Goal: Task Accomplishment & Management: Manage account settings

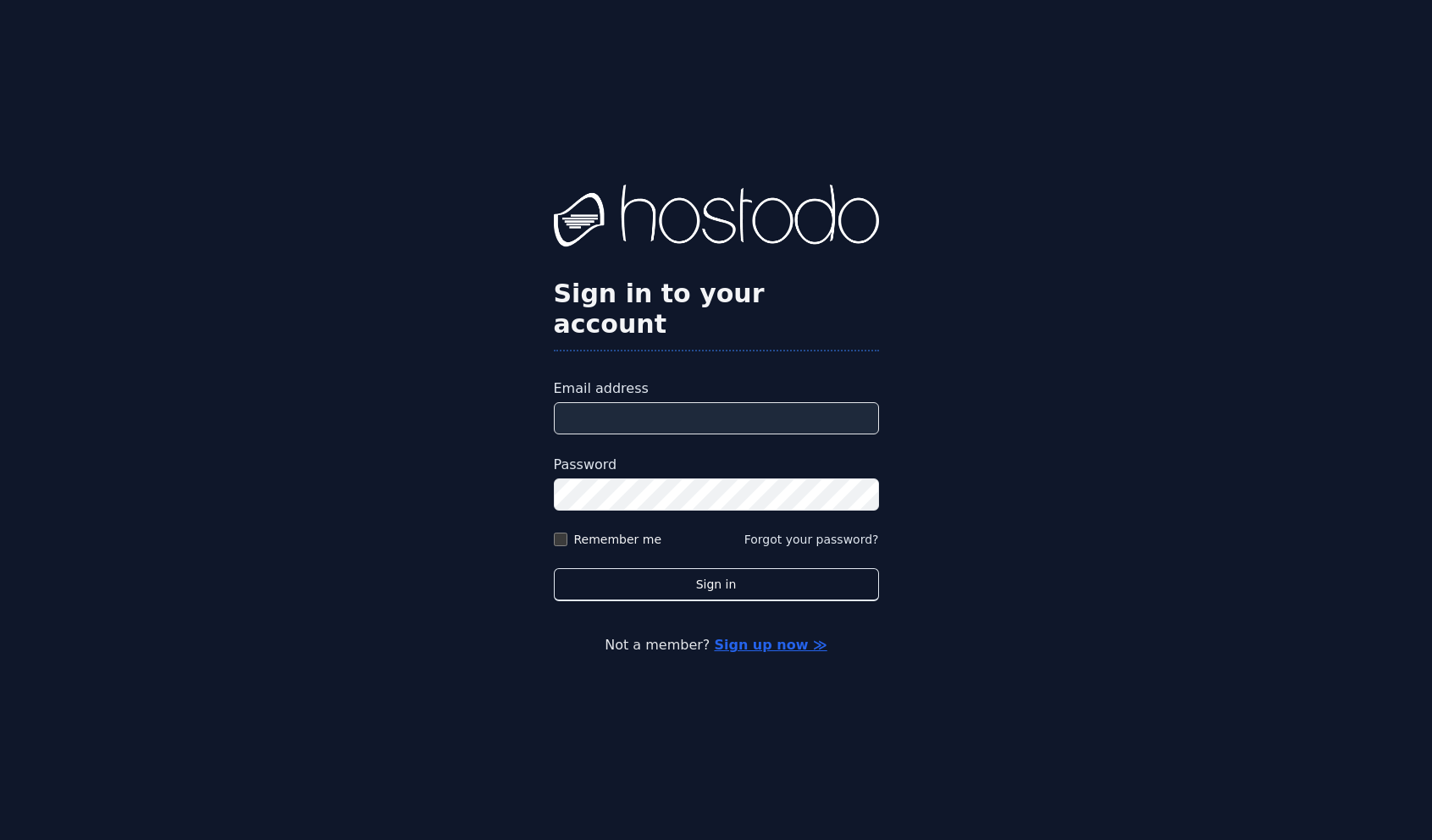
type input "**********"
click at [628, 531] on label "Remember me" at bounding box center [618, 539] width 88 height 17
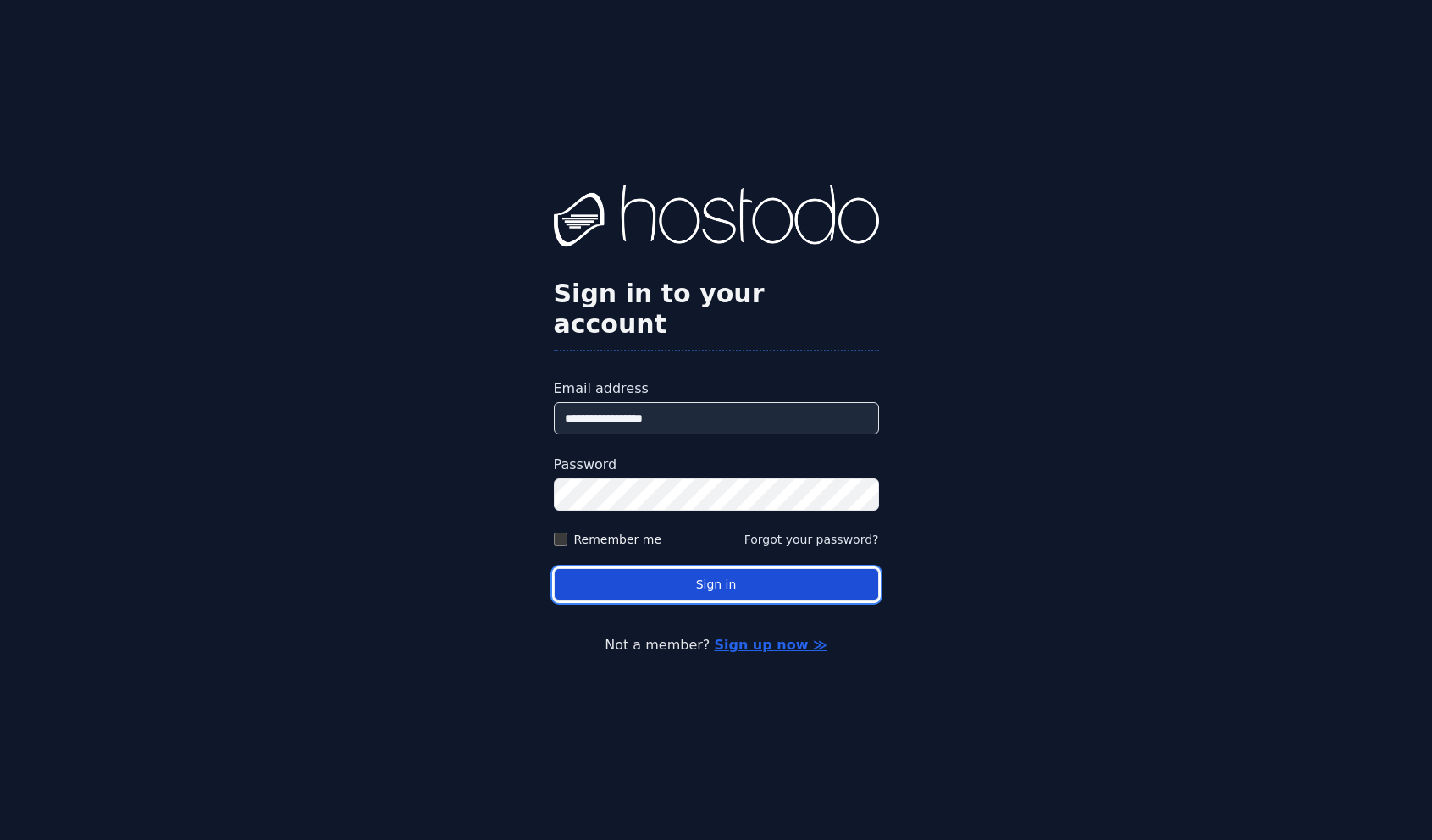
click at [672, 568] on button "Sign in" at bounding box center [716, 584] width 325 height 33
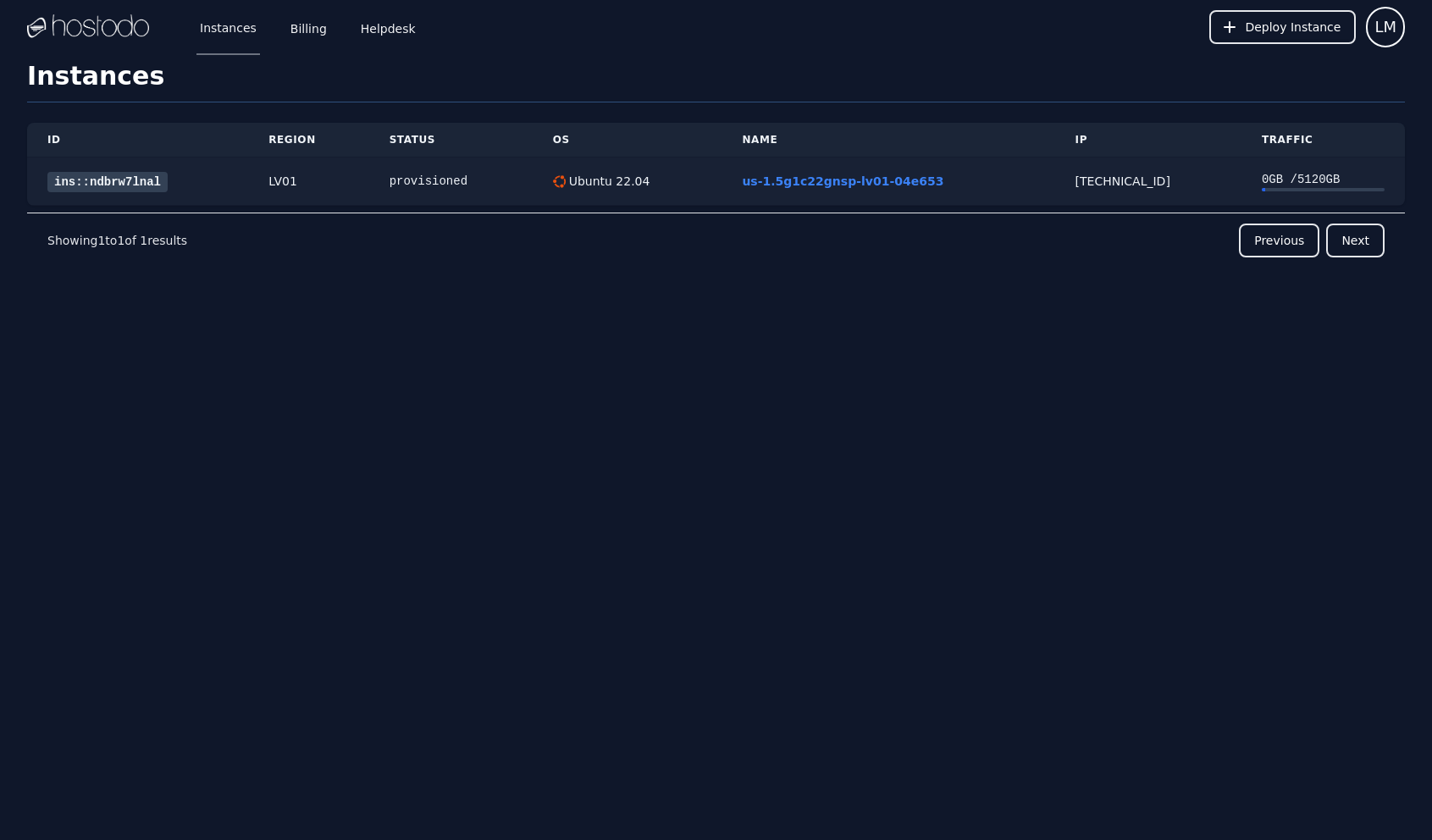
click at [144, 186] on link "ins::ndbrw7lnal" at bounding box center [107, 182] width 120 height 20
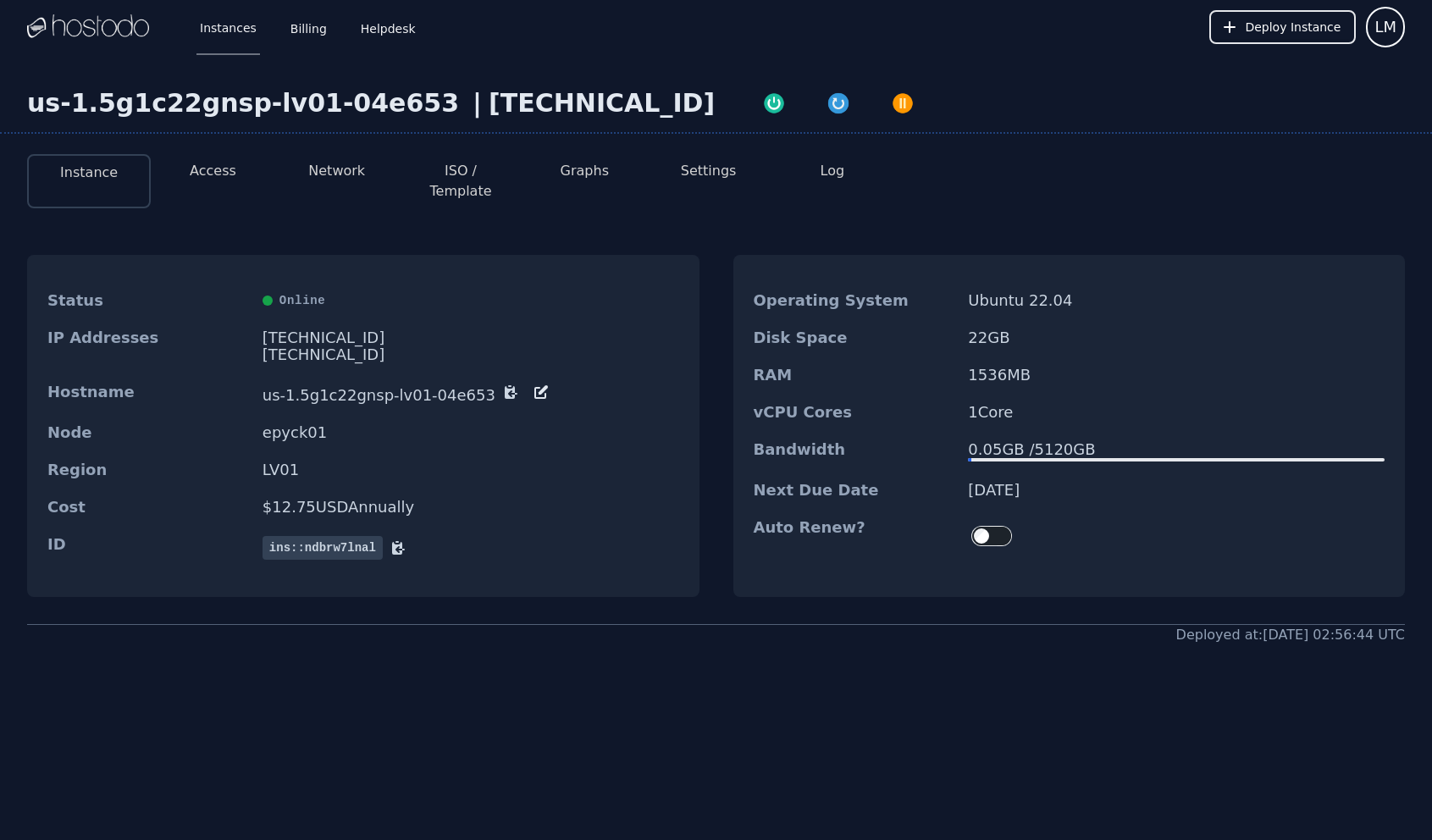
click at [217, 173] on button "Access" at bounding box center [213, 171] width 46 height 20
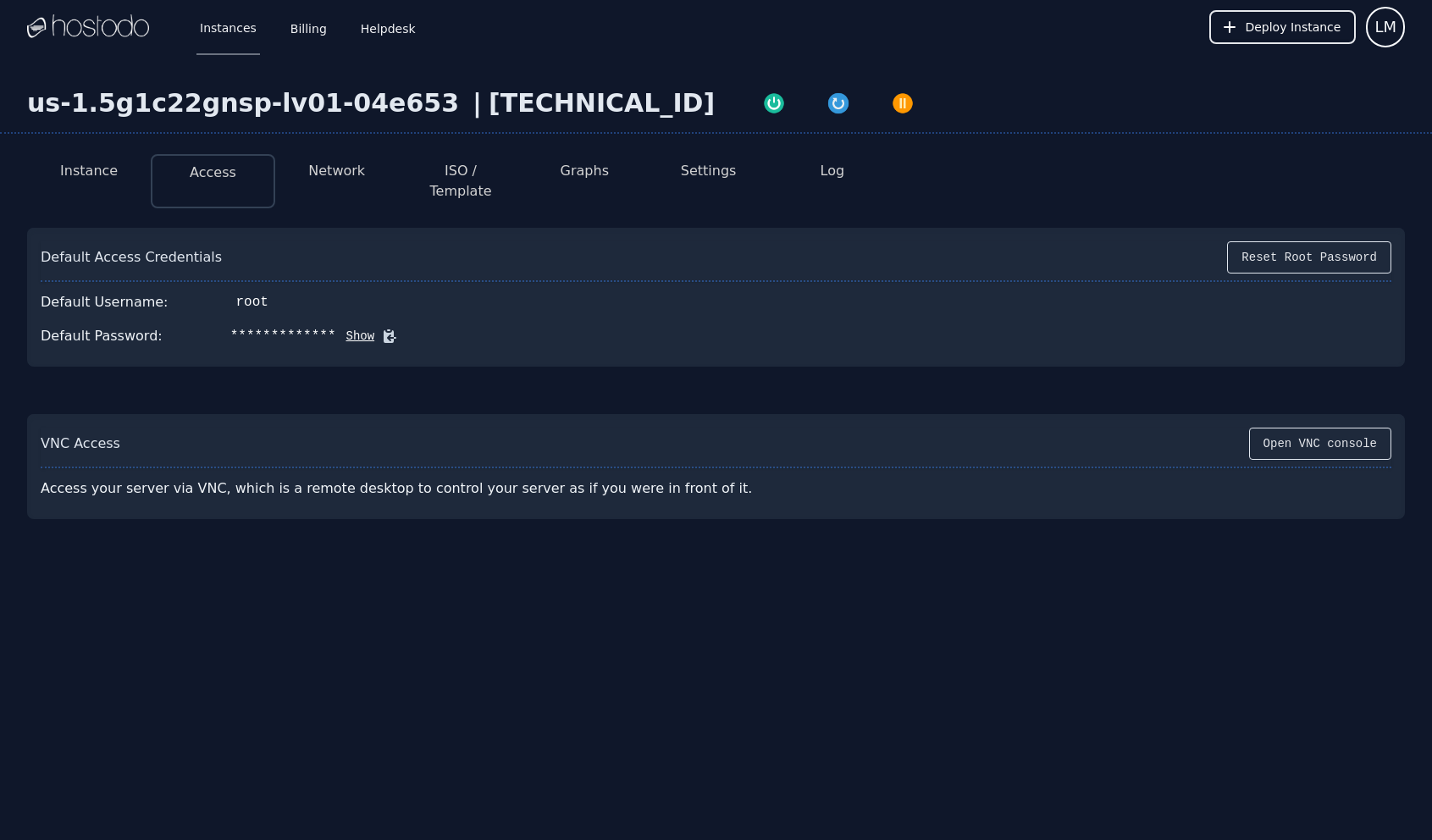
click at [1238, 428] on div "VNC Access Open VNC console" at bounding box center [716, 448] width 1350 height 41
click at [1266, 428] on button "Open VNC console" at bounding box center [1320, 444] width 143 height 32
click at [826, 106] on img "button" at bounding box center [838, 104] width 24 height 24
click at [488, 102] on div "158.51.126.95" at bounding box center [601, 103] width 226 height 31
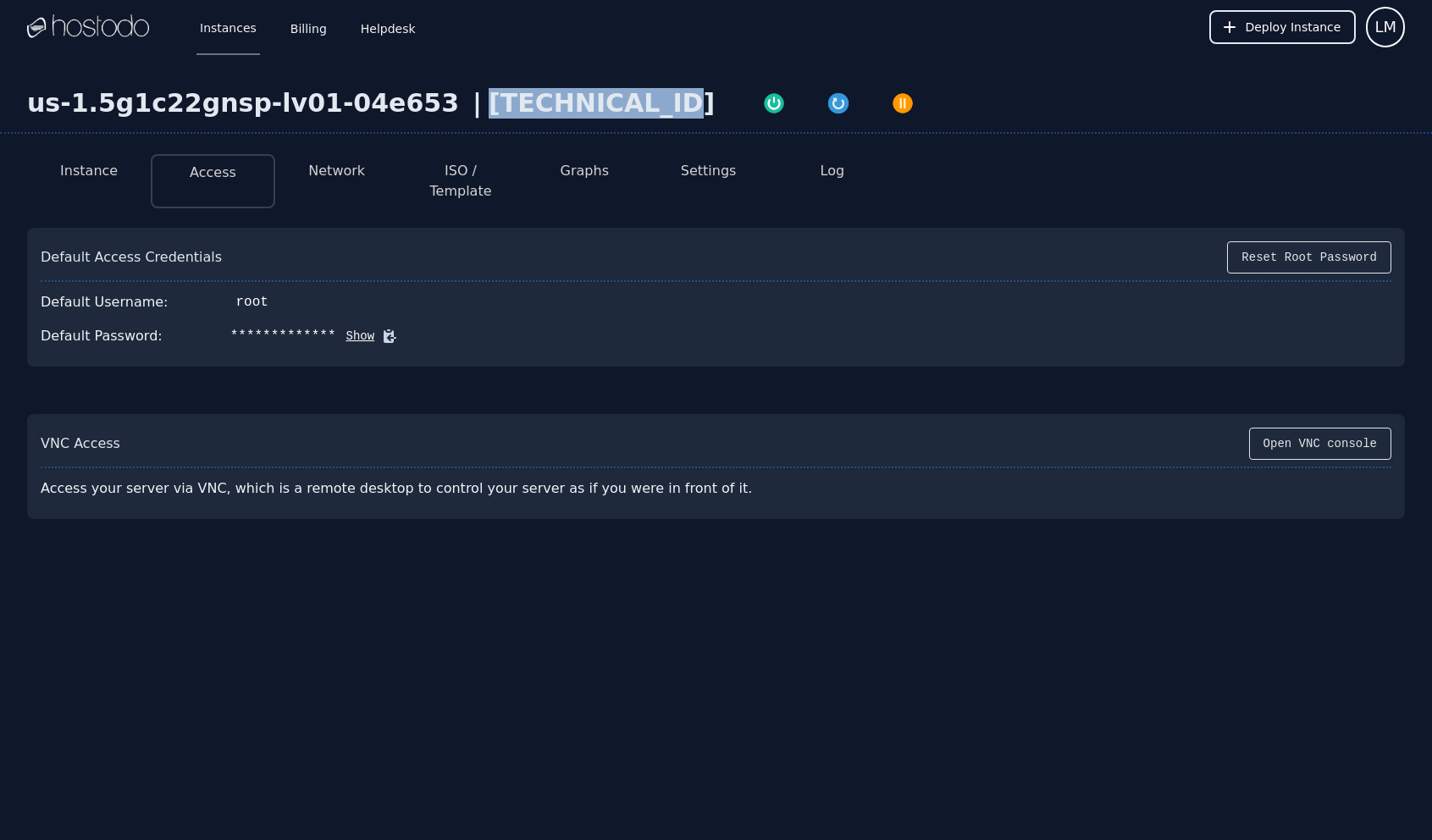
copy div "158.51.126.95"
click at [824, 176] on button "Log" at bounding box center [833, 171] width 25 height 20
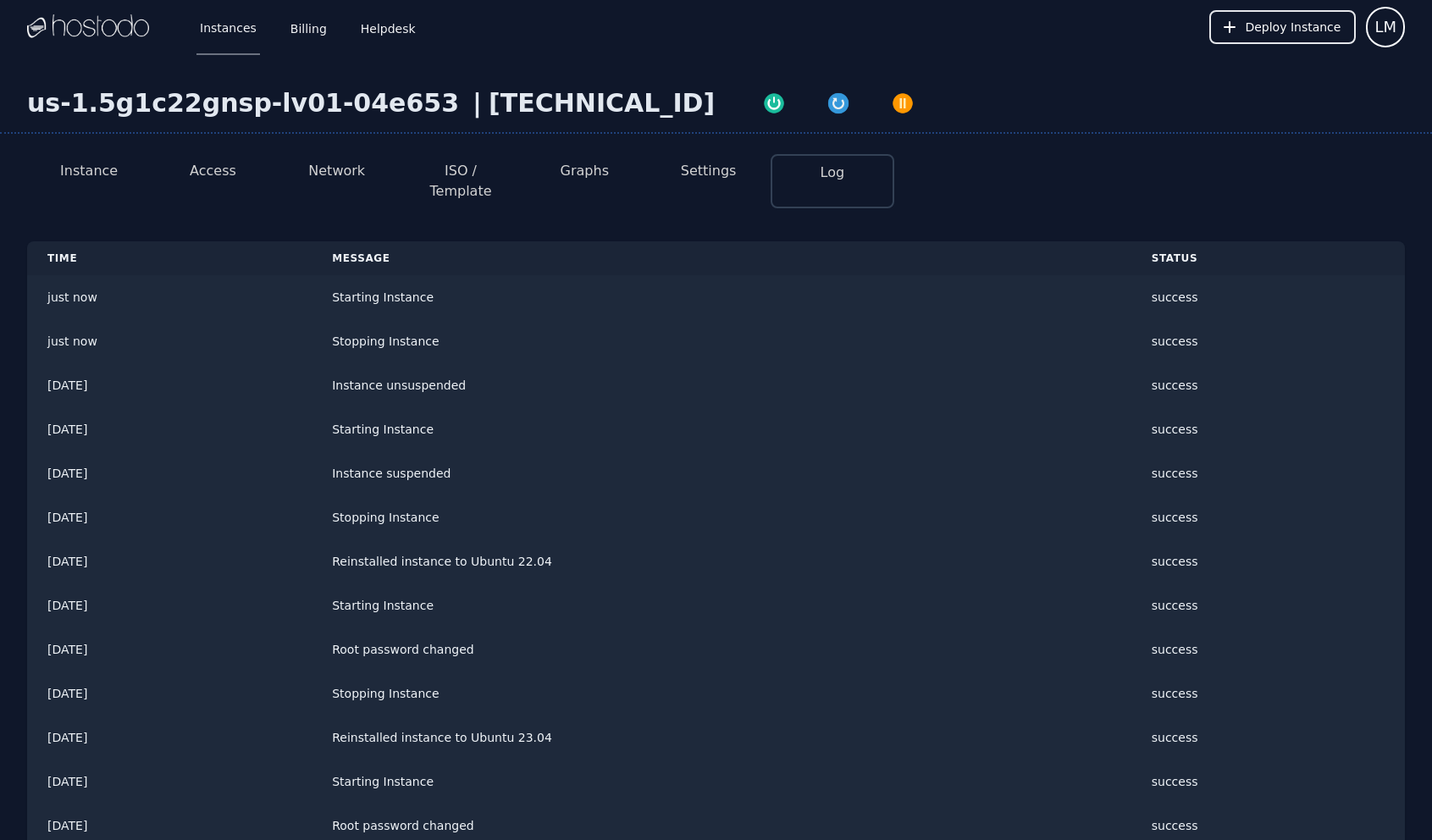
click at [223, 174] on button "Access" at bounding box center [213, 171] width 46 height 20
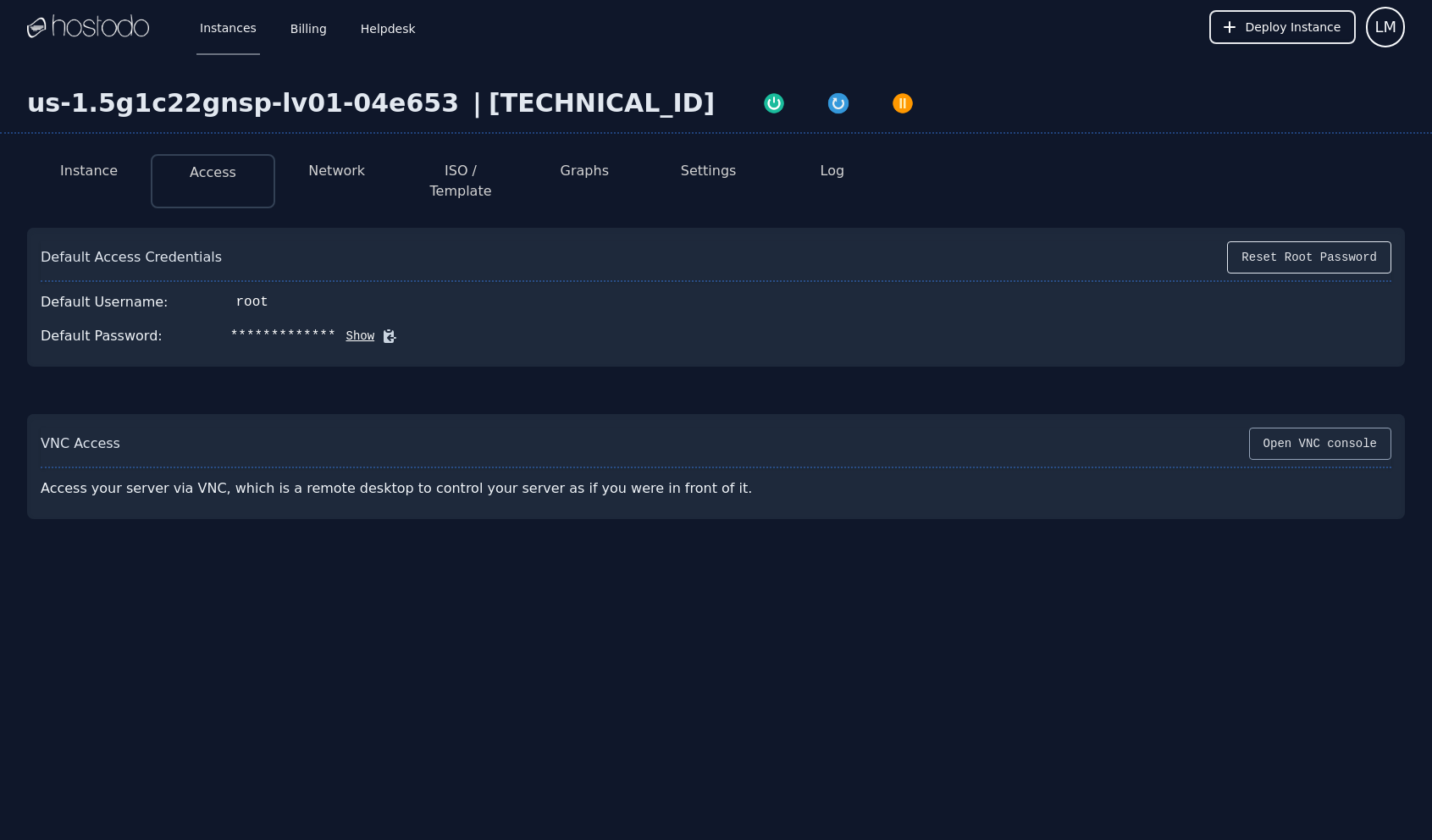
click at [1356, 428] on button "Open VNC console" at bounding box center [1320, 444] width 143 height 32
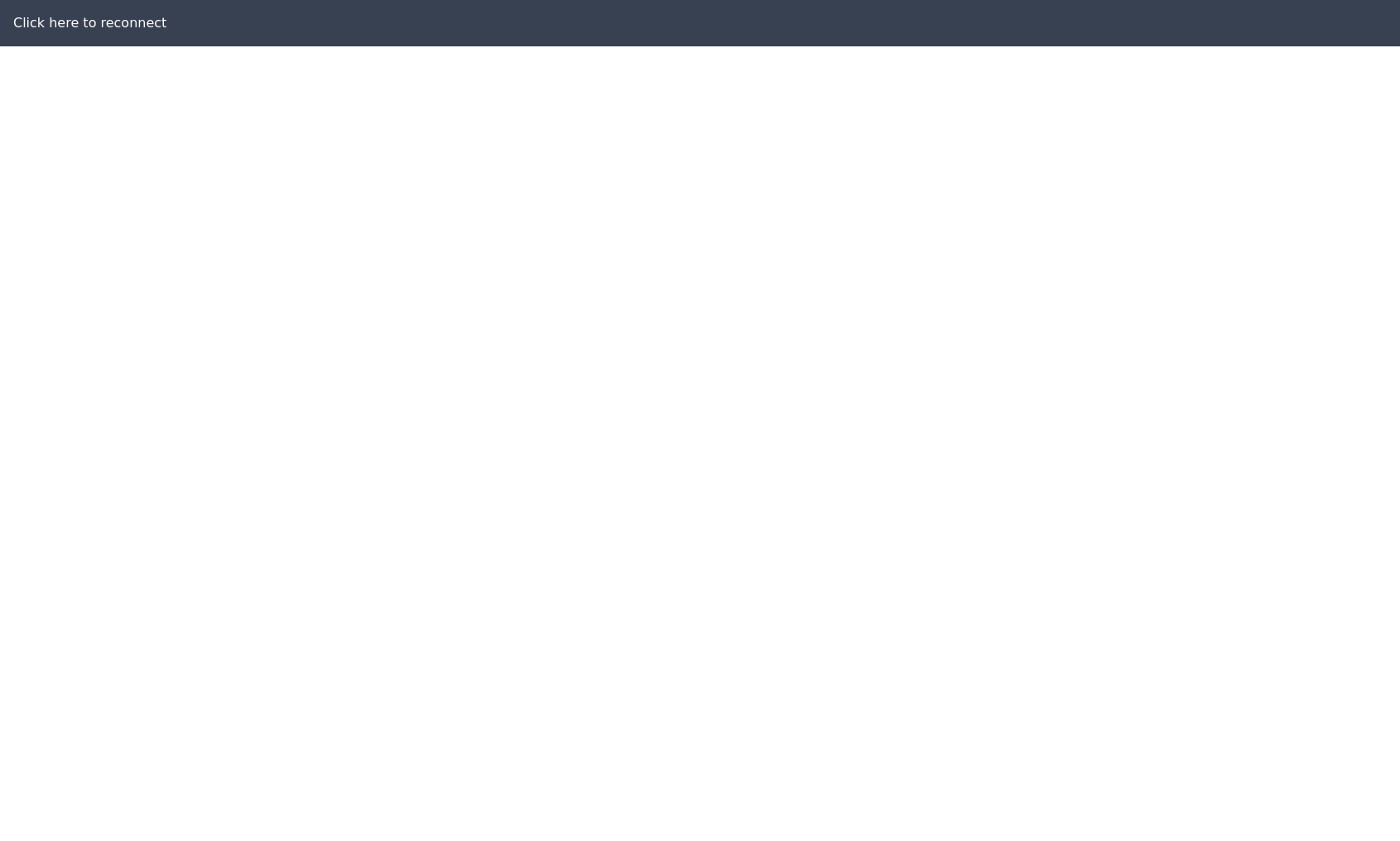
click at [135, 23] on div "Click here to reconnect" at bounding box center [700, 23] width 1400 height 46
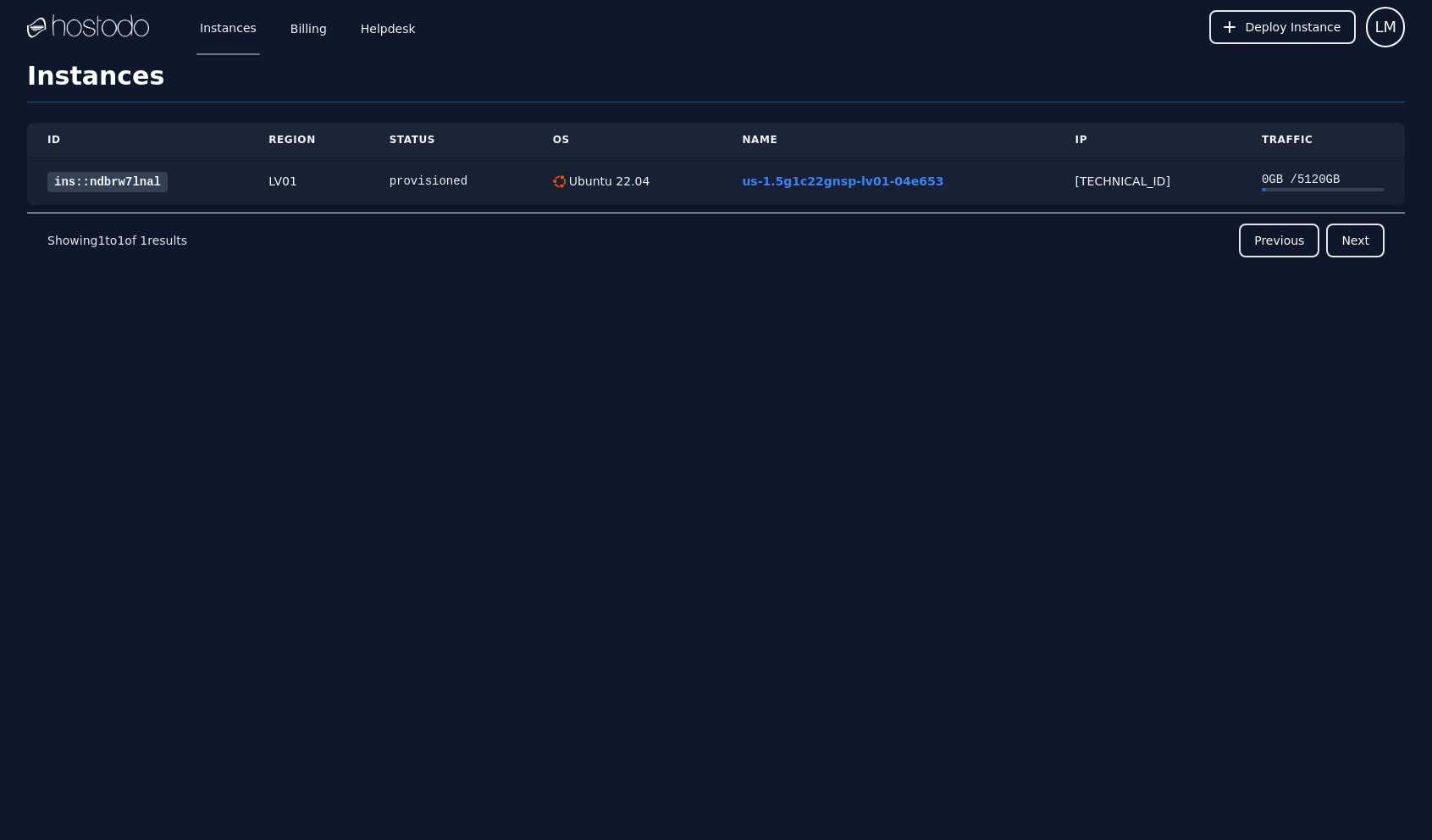
click at [130, 180] on link "ins::ndbrw7lnal" at bounding box center [107, 182] width 120 height 20
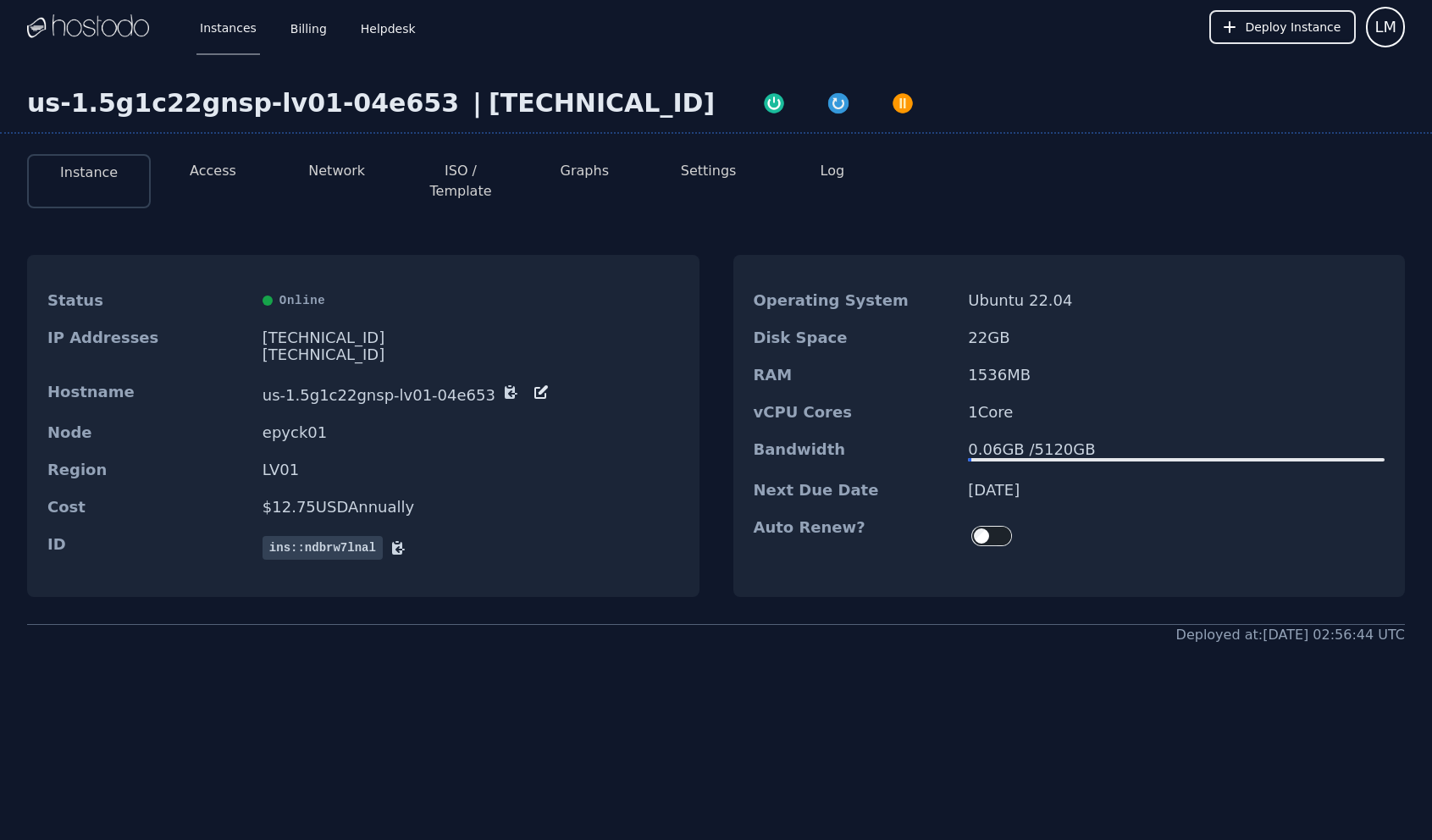
click at [341, 181] on button "Network" at bounding box center [336, 171] width 57 height 20
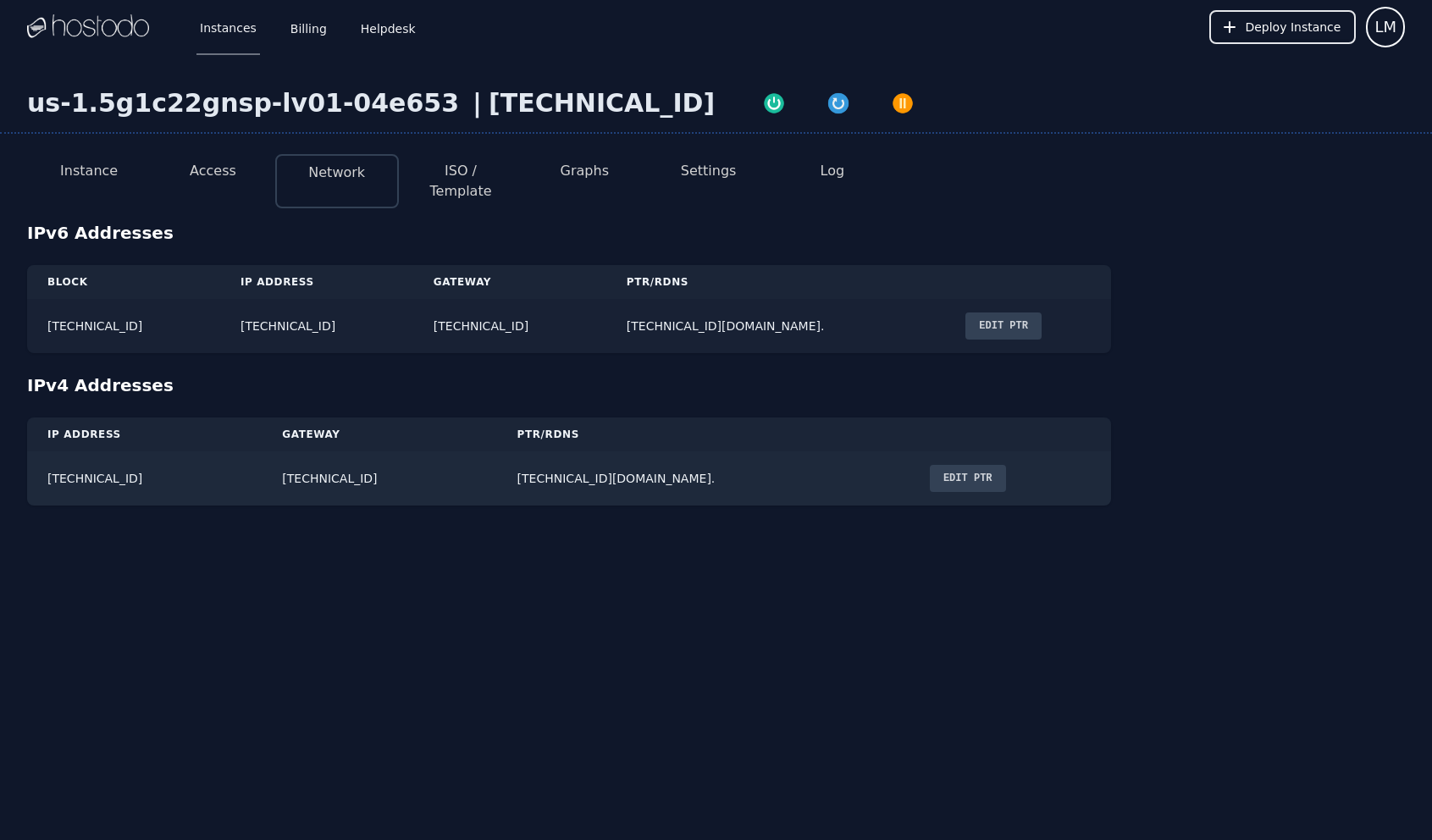
drag, startPoint x: 487, startPoint y: 312, endPoint x: 626, endPoint y: 311, distance: 139.0
click at [607, 311] on td "[TECHNICAL_ID]" at bounding box center [509, 326] width 193 height 55
copy td "[TECHNICAL_ID]"
click at [429, 179] on button "ISO / Template" at bounding box center [460, 182] width 96 height 41
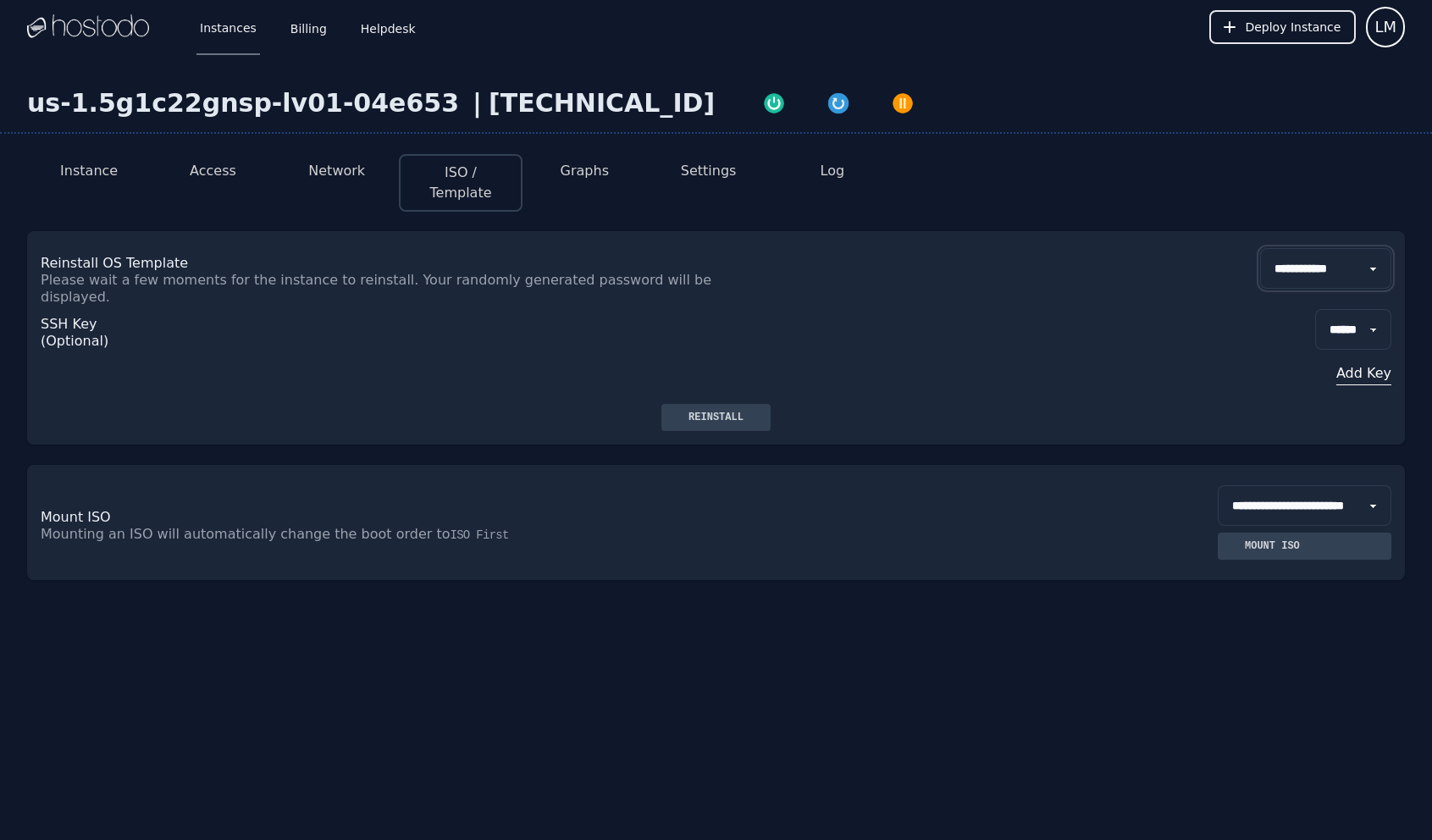
click at [1306, 250] on select "**********" at bounding box center [1325, 269] width 132 height 41
select select "**"
click at [1260, 248] on select "**********" at bounding box center [1325, 269] width 132 height 41
click at [1028, 404] on div "Reinstall" at bounding box center [715, 417] width 1377 height 27
click at [701, 410] on div "Reinstall" at bounding box center [716, 417] width 82 height 14
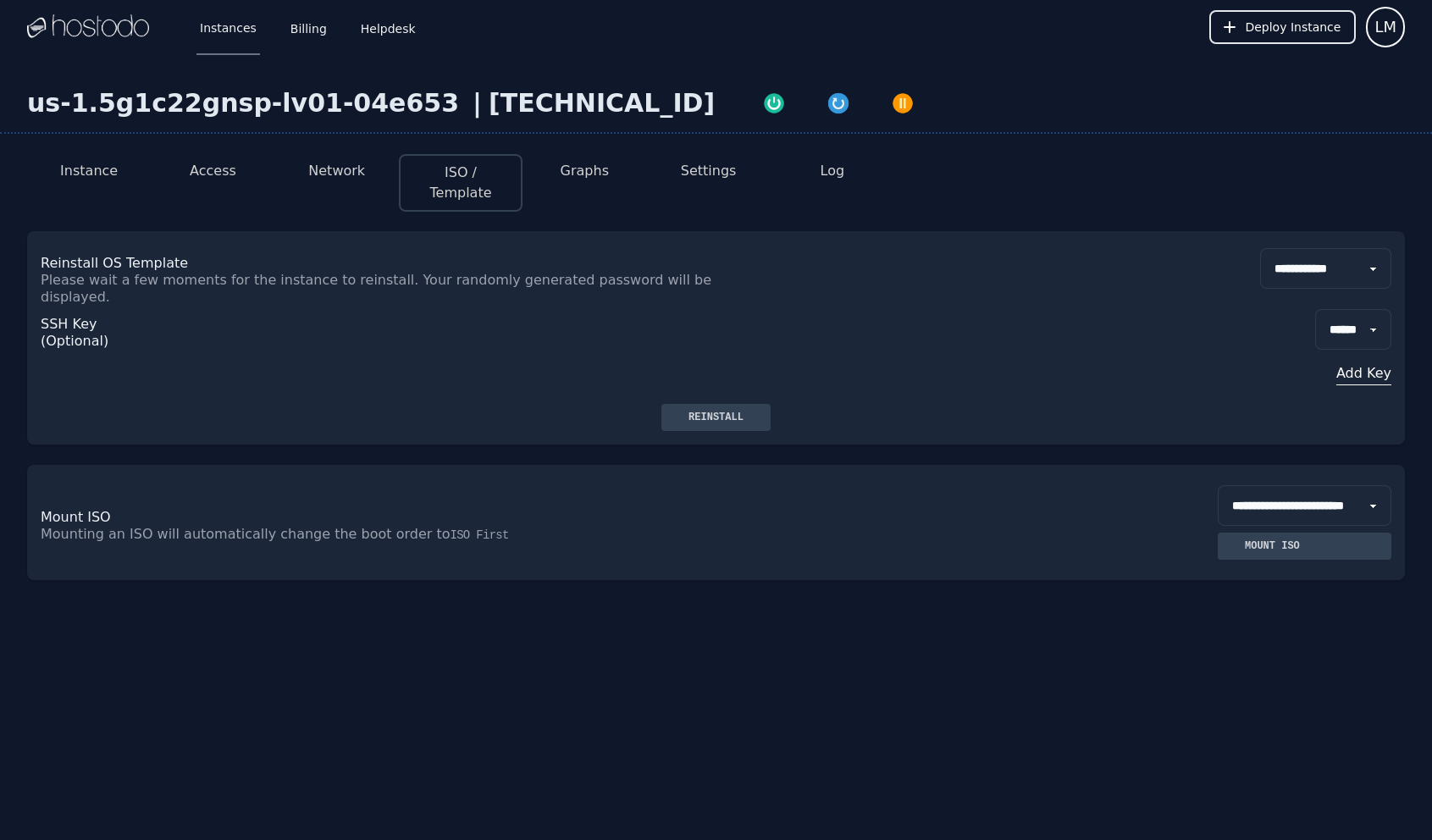
click at [488, 98] on div "[TECHNICAL_ID]" at bounding box center [601, 103] width 226 height 31
copy div "[TECHNICAL_ID]"
click at [105, 164] on button "Instance" at bounding box center [89, 171] width 57 height 20
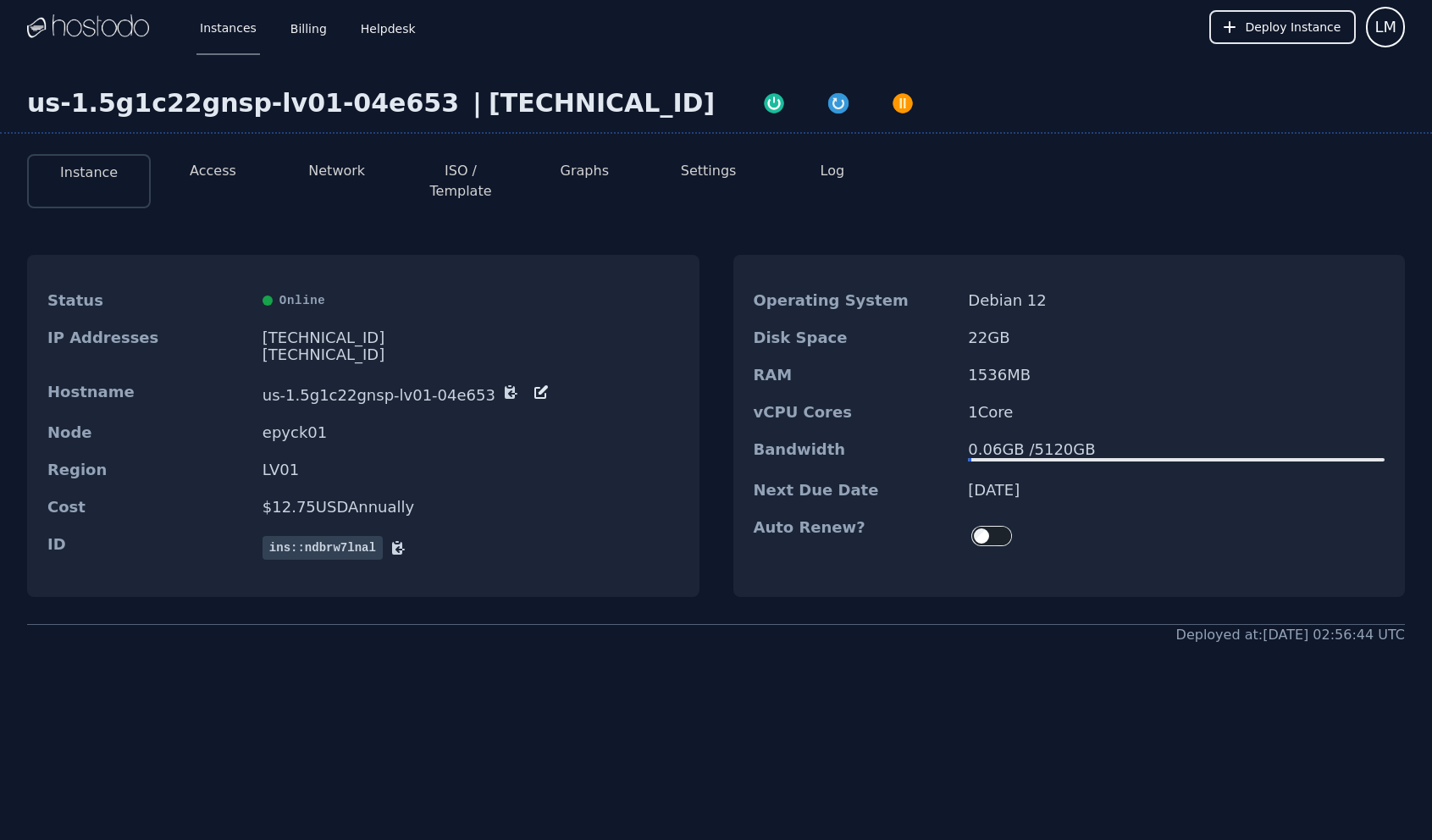
click at [220, 177] on button "Access" at bounding box center [213, 171] width 46 height 20
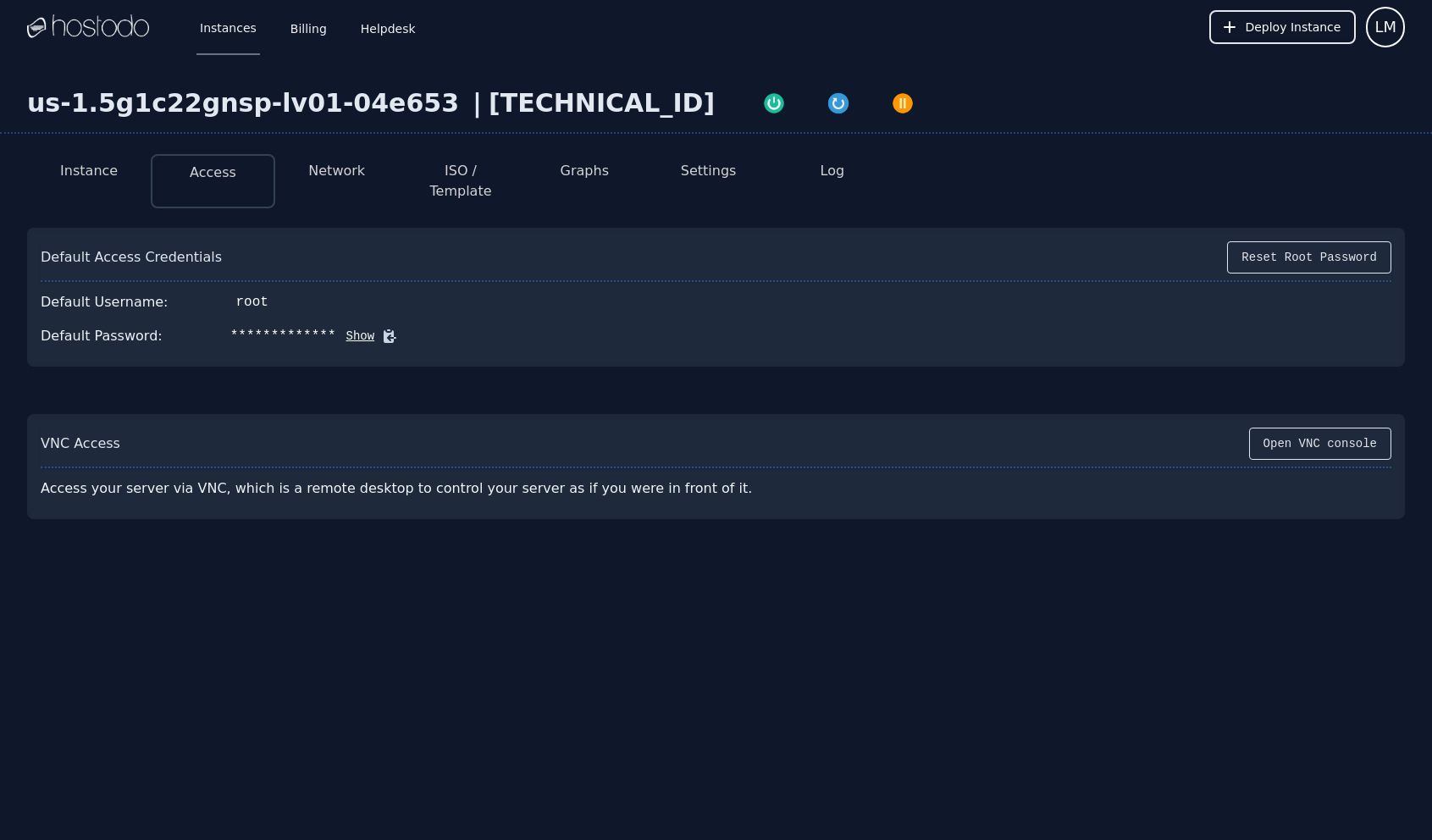
click at [351, 328] on button "Show" at bounding box center [356, 336] width 39 height 17
click at [408, 331] on icon at bounding box center [415, 337] width 13 height 13
click at [338, 174] on button "Network" at bounding box center [336, 171] width 57 height 20
